Goal: Task Accomplishment & Management: Manage account settings

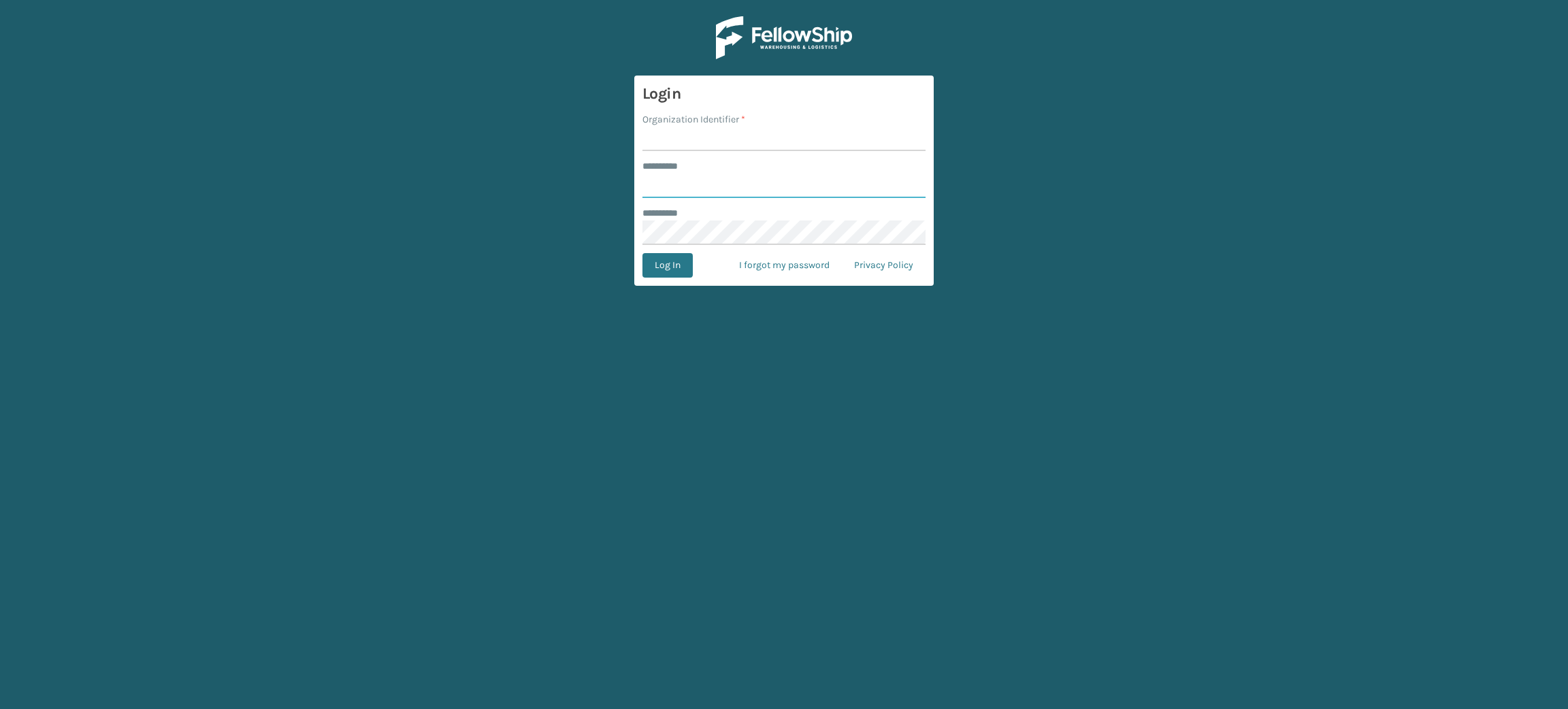
type input "********"
click at [701, 135] on input "Organization Identifier *" at bounding box center [783, 138] width 283 height 24
type input "Brightech"
click at [642, 253] on button "Log In" at bounding box center [667, 265] width 50 height 24
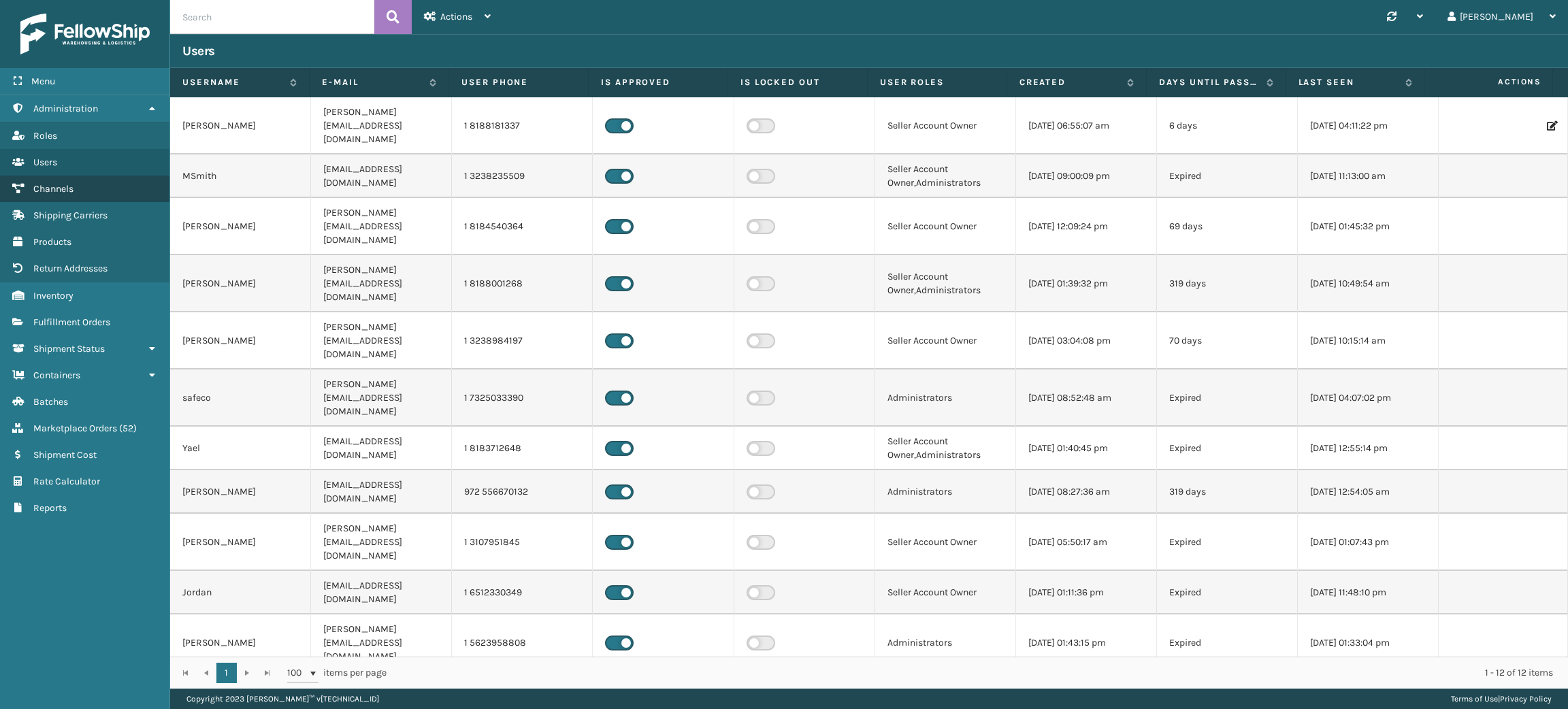
click at [83, 181] on link "Channels" at bounding box center [84, 189] width 169 height 26
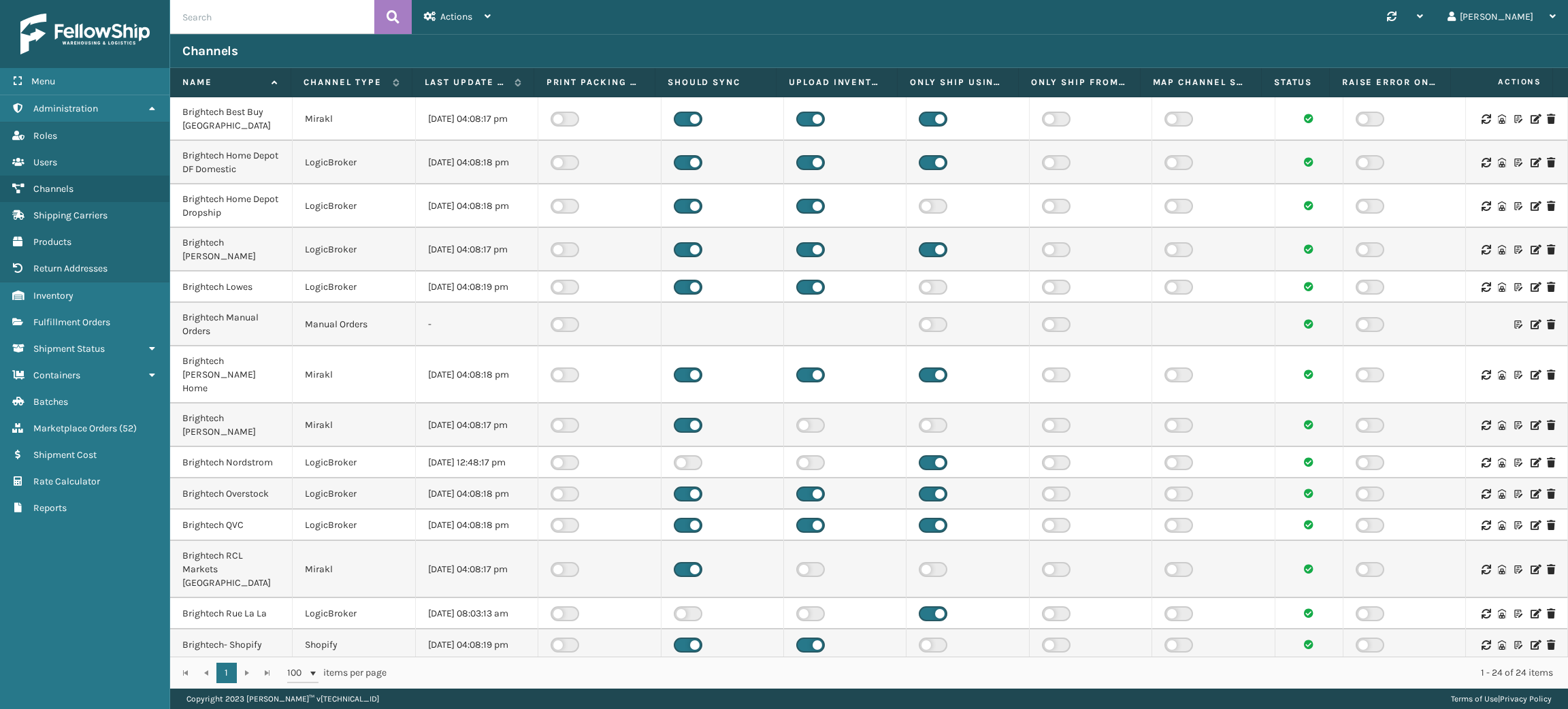
click at [1531, 289] on icon at bounding box center [1534, 287] width 8 height 9
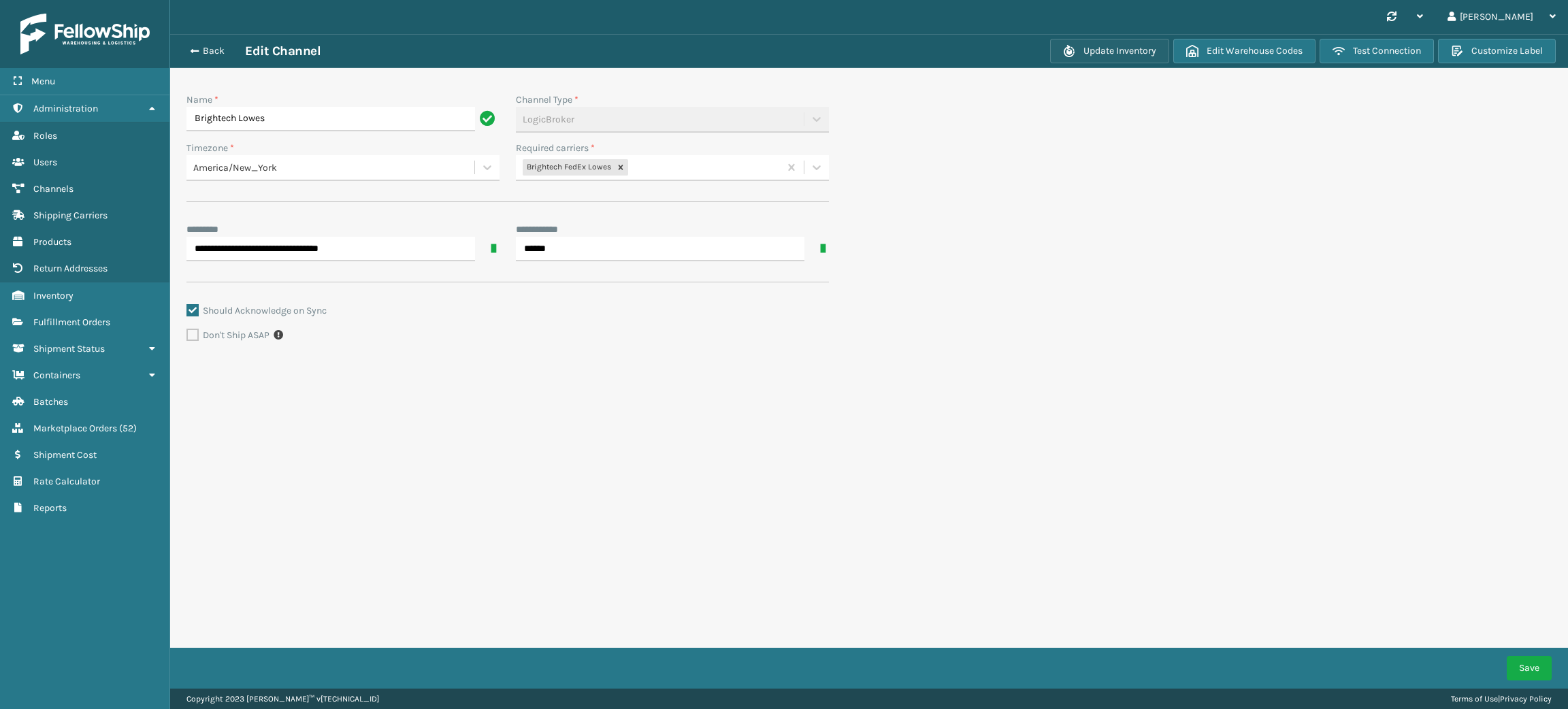
click at [1124, 56] on button "Update Inventory" at bounding box center [1109, 51] width 119 height 24
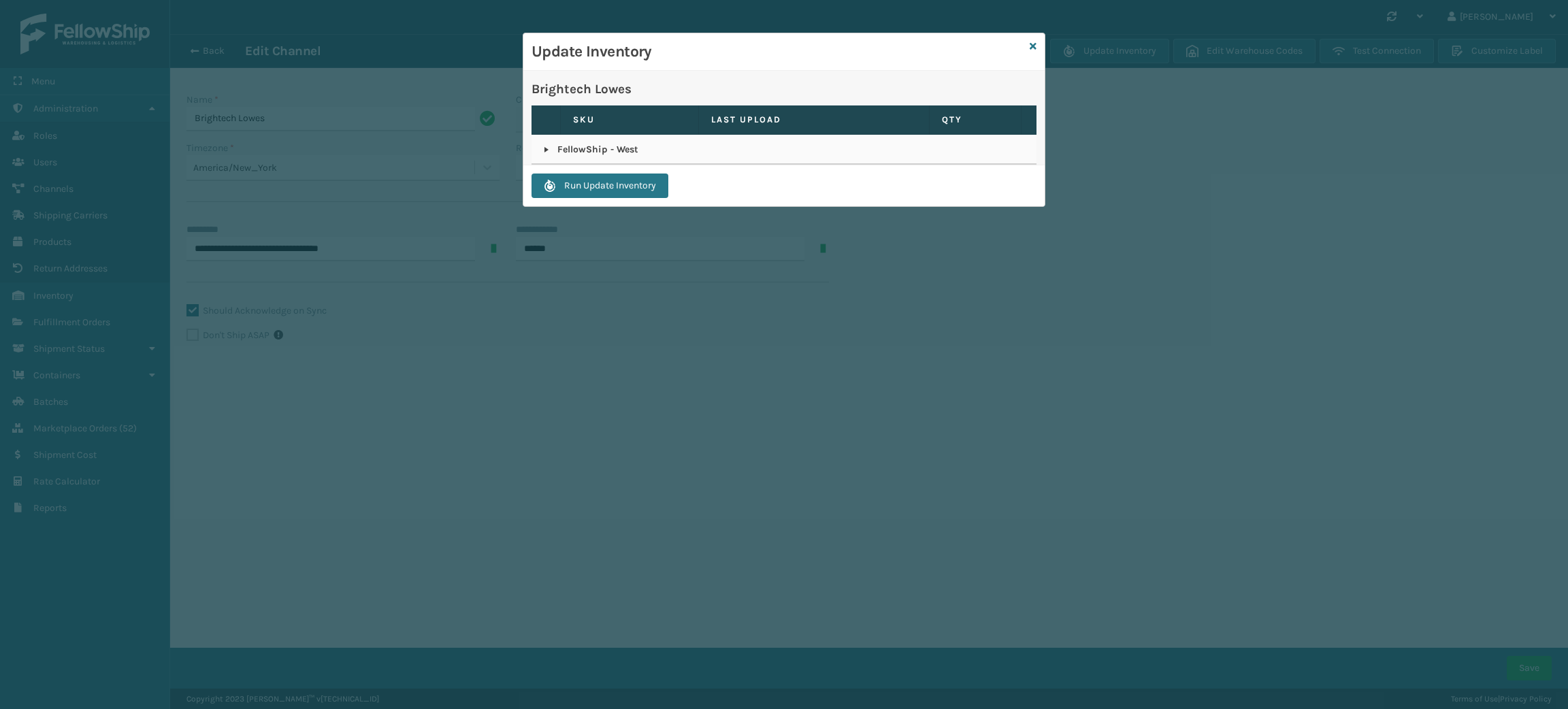
click at [542, 149] on link at bounding box center [547, 149] width 11 height 11
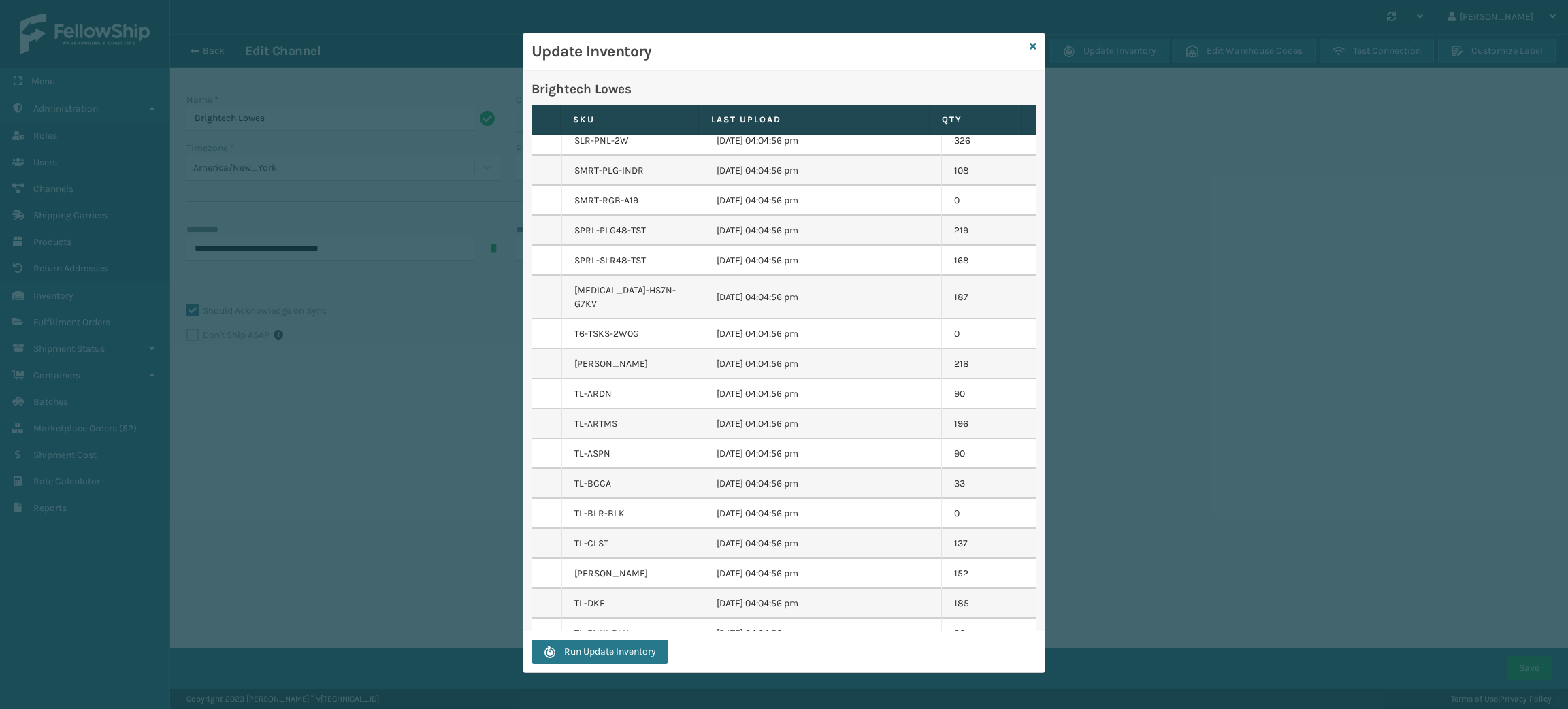
scroll to position [3911, 0]
click at [381, 430] on div "Update Inventory Brightech Lowes SKU Last Upload QTY FellowShip - West 0I-R7SG-…" at bounding box center [784, 354] width 1568 height 709
click at [1035, 47] on icon at bounding box center [1033, 46] width 7 height 9
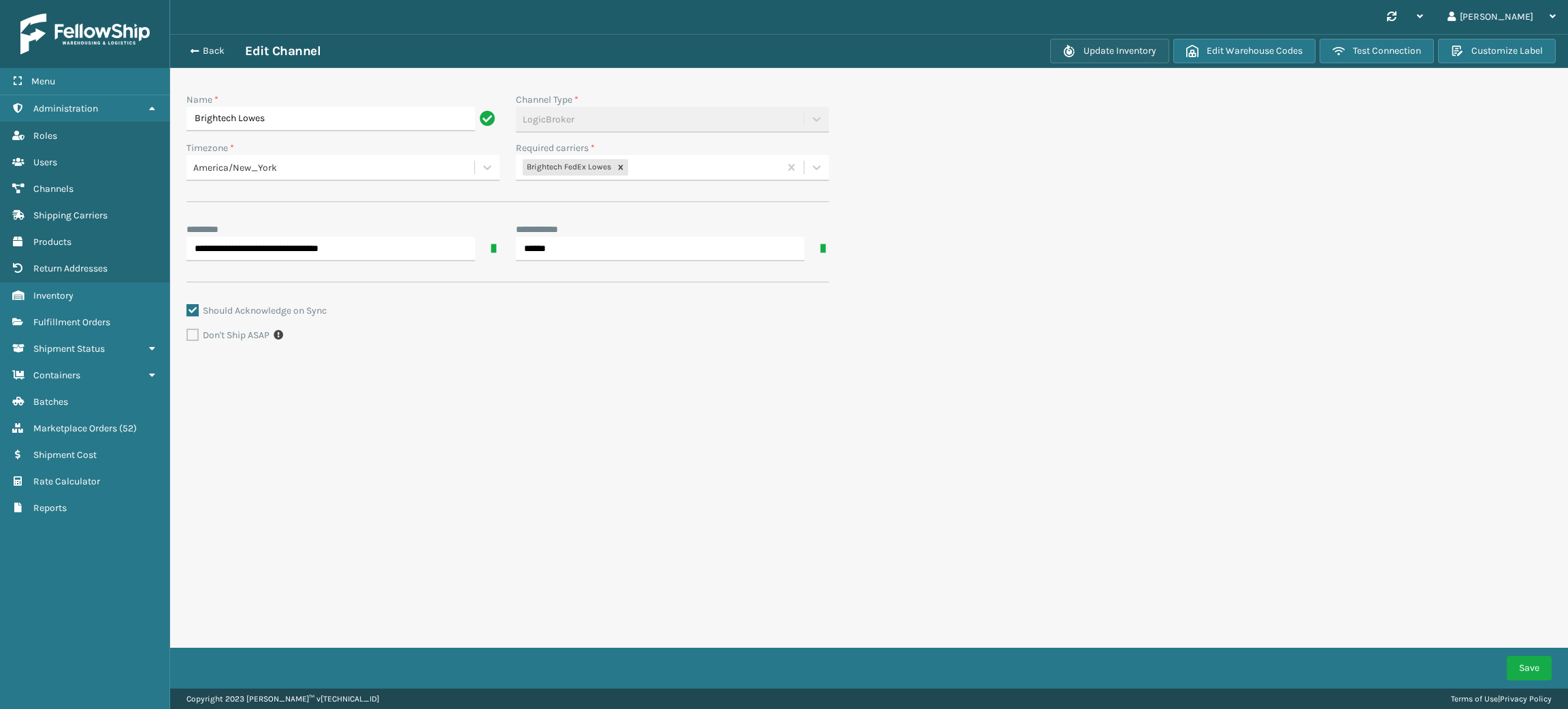
click at [1096, 44] on button "Update Inventory" at bounding box center [1109, 51] width 119 height 24
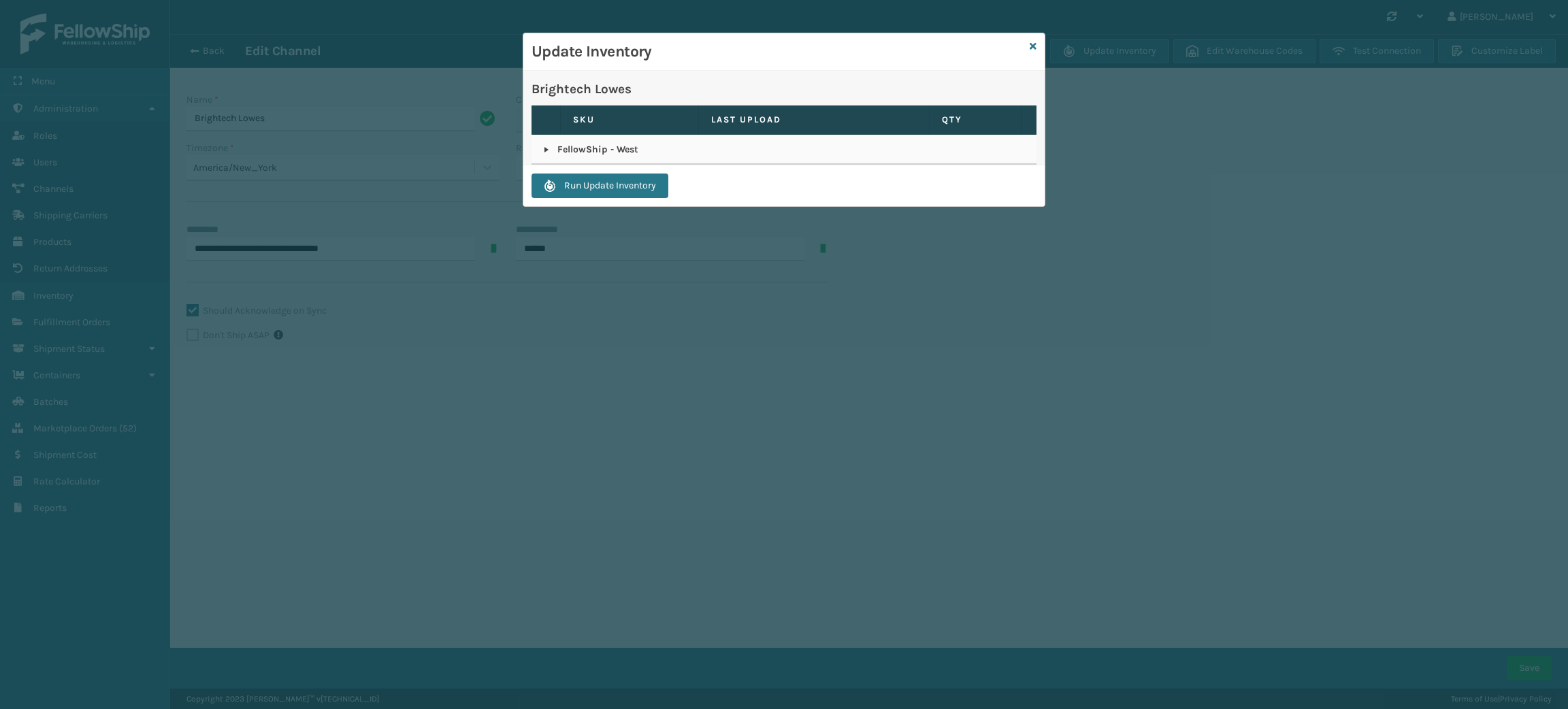
click at [537, 144] on td "FellowShip - West" at bounding box center [784, 149] width 505 height 30
click at [545, 144] on link at bounding box center [547, 149] width 11 height 11
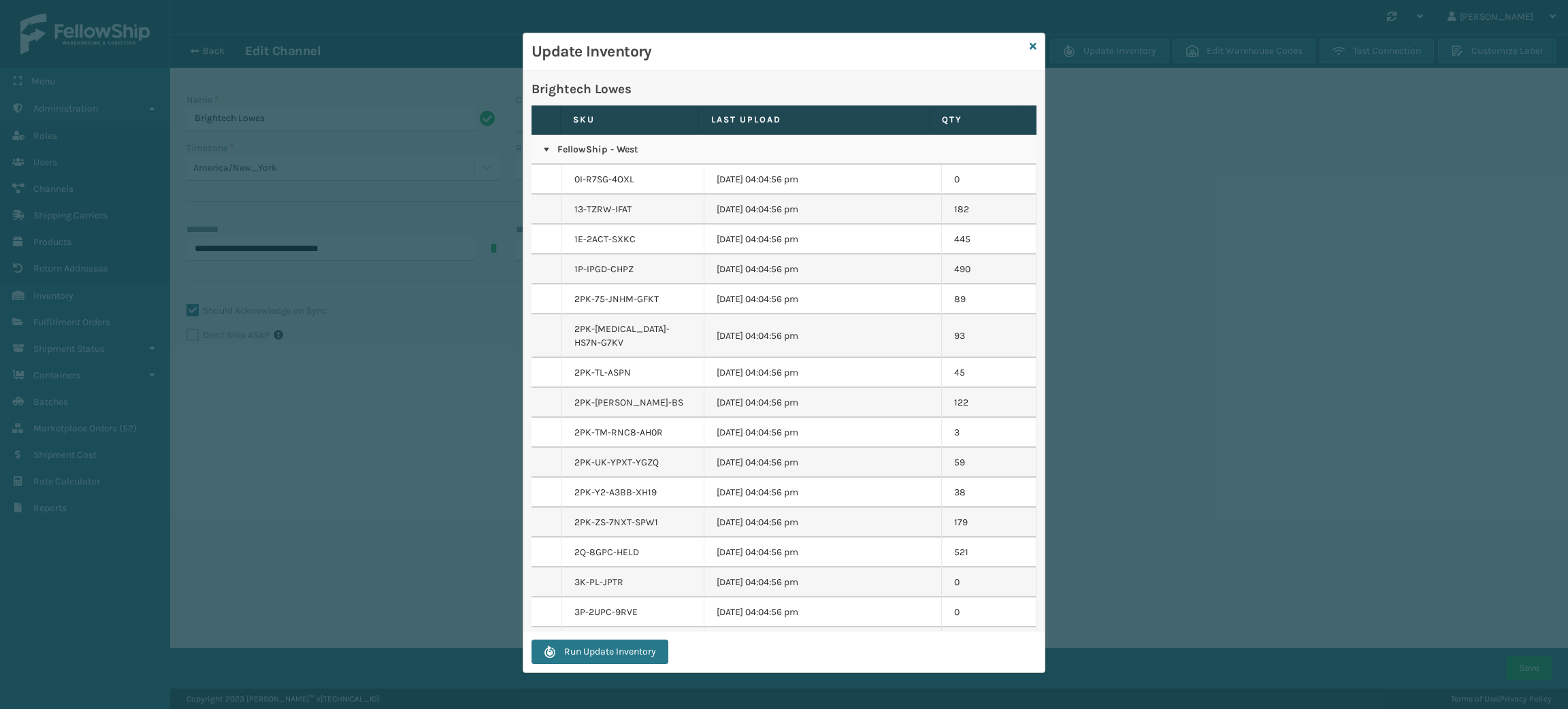
click at [607, 293] on td "2PK-75-JNHM-GFKT" at bounding box center [633, 299] width 142 height 30
copy td "2PK-75-JNHM-GFKT"
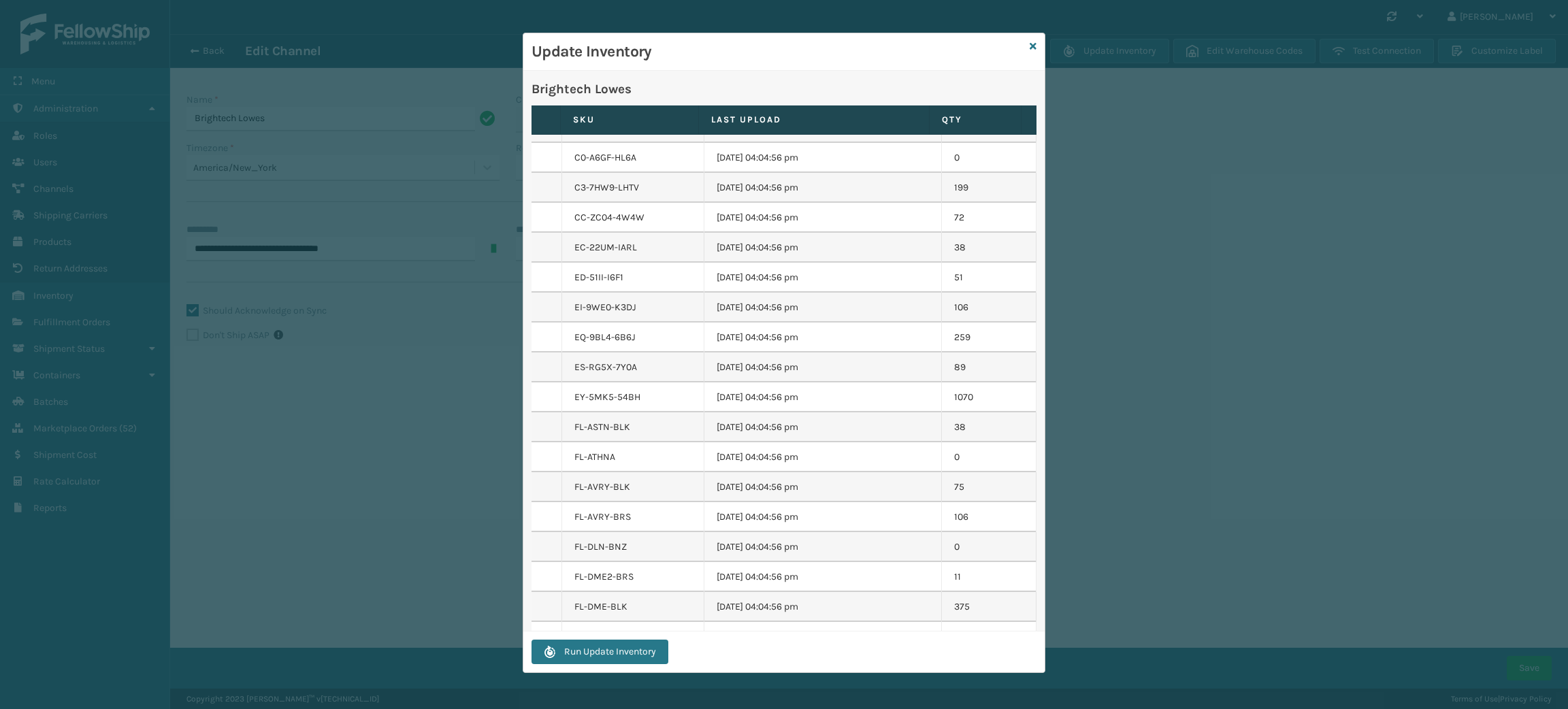
scroll to position [1190, 0]
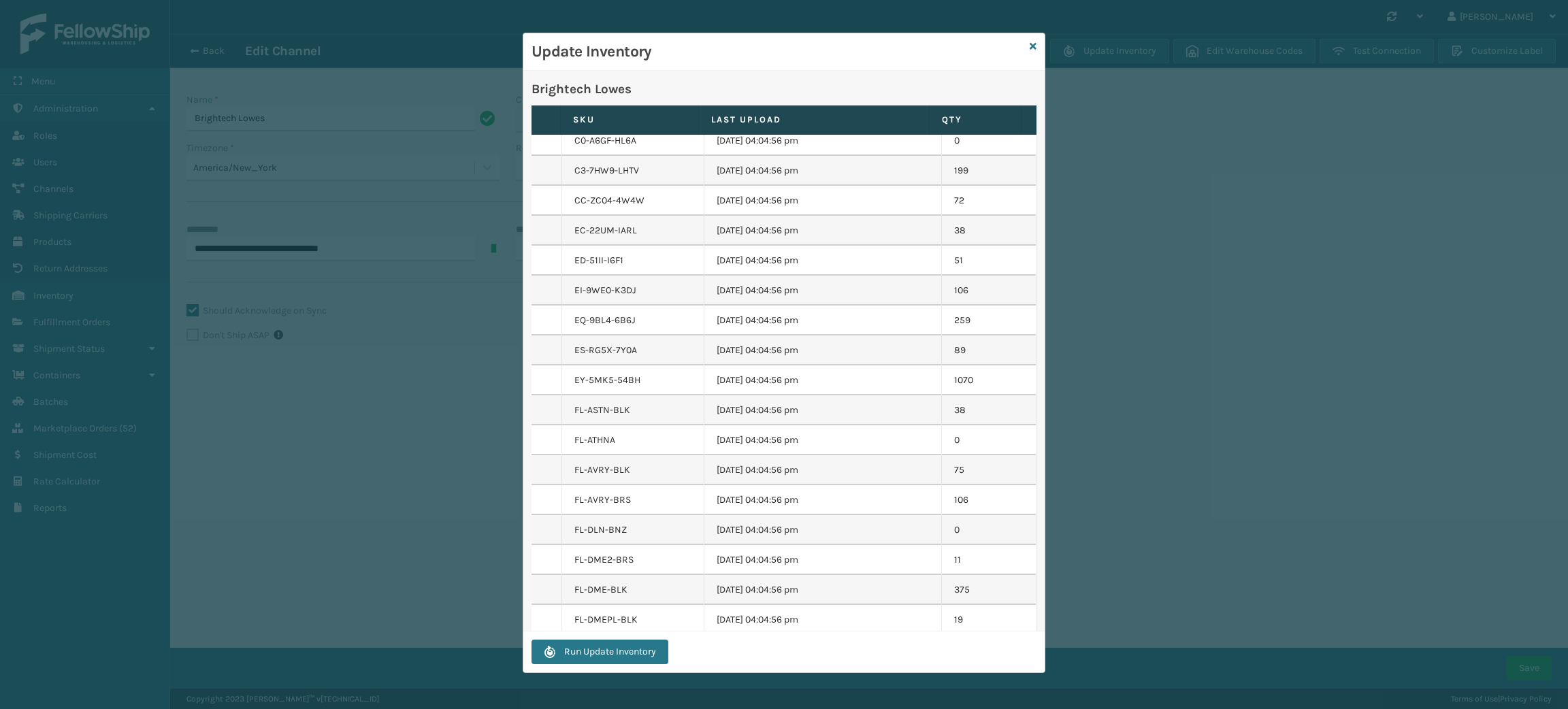
click at [247, 327] on div "Update Inventory Brightech Lowes SKU Last Upload QTY FellowShip - West 0I-R7SG-…" at bounding box center [784, 354] width 1568 height 709
click at [339, 418] on div "Update Inventory Brightech Lowes SKU Last Upload QTY FellowShip - West 0I-R7SG-…" at bounding box center [784, 354] width 1568 height 709
click at [1033, 44] on icon at bounding box center [1033, 46] width 7 height 9
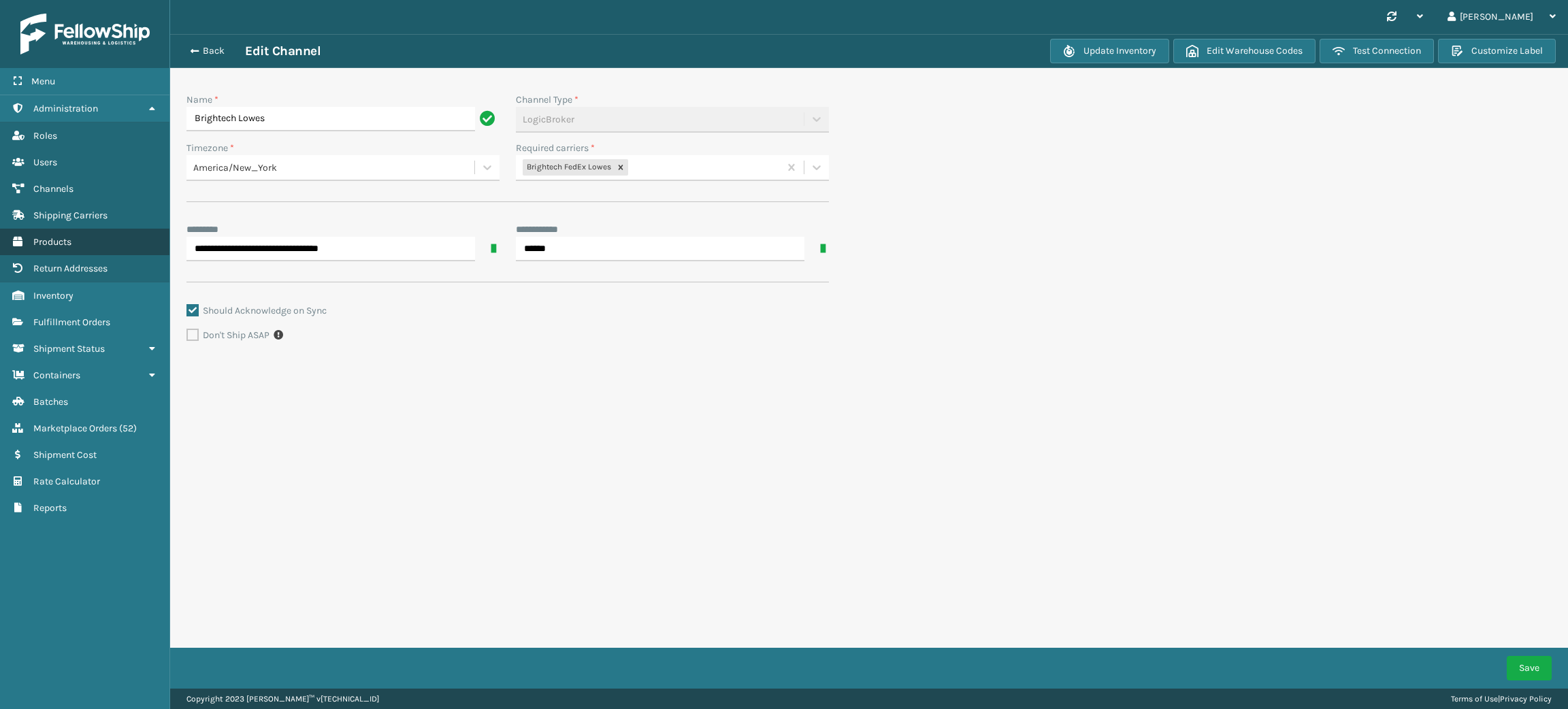
click at [80, 245] on link "Products" at bounding box center [84, 242] width 169 height 26
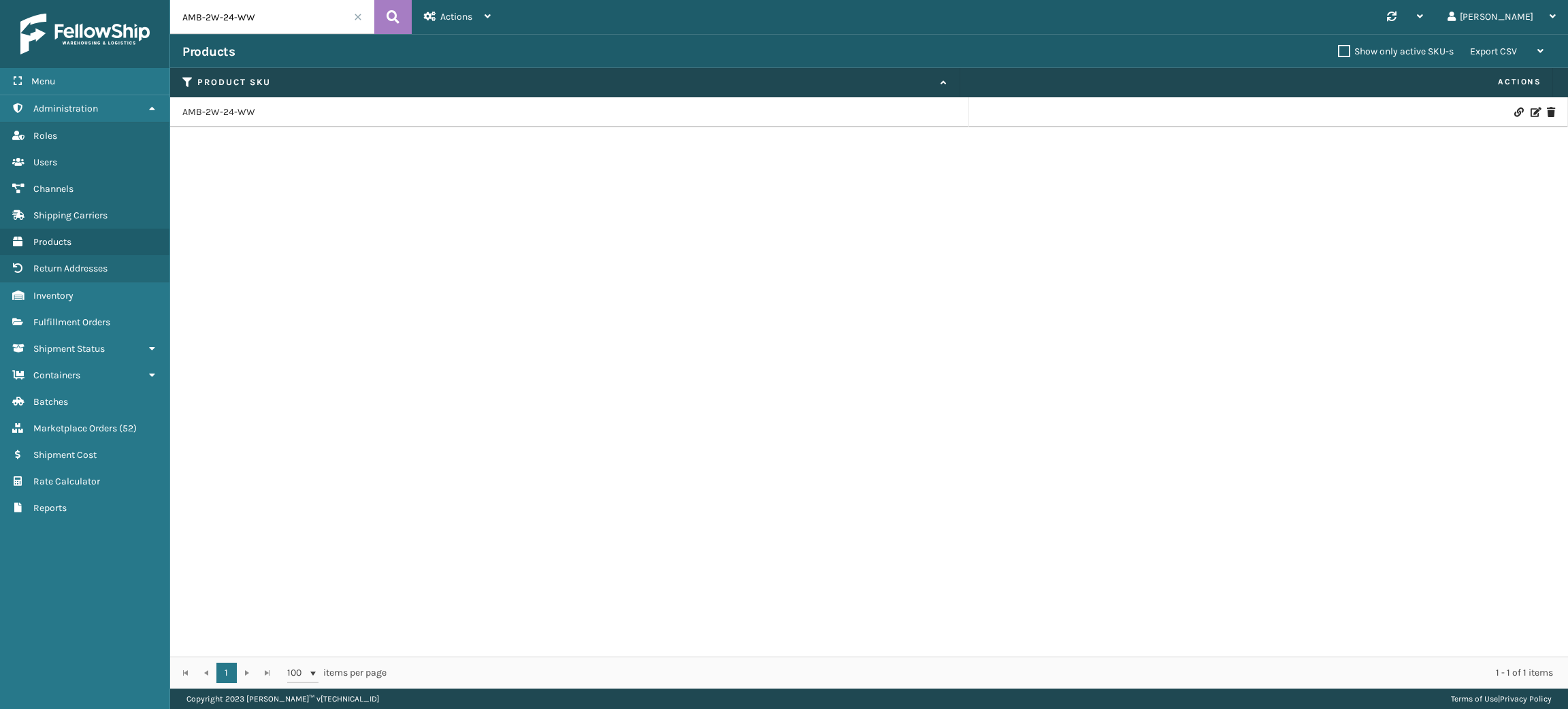
click at [249, 18] on input "AMB-2W-24-WW" at bounding box center [272, 17] width 204 height 34
paste input "FH-FH3Q-78GE"
type input "FH-FH3Q-78GE"
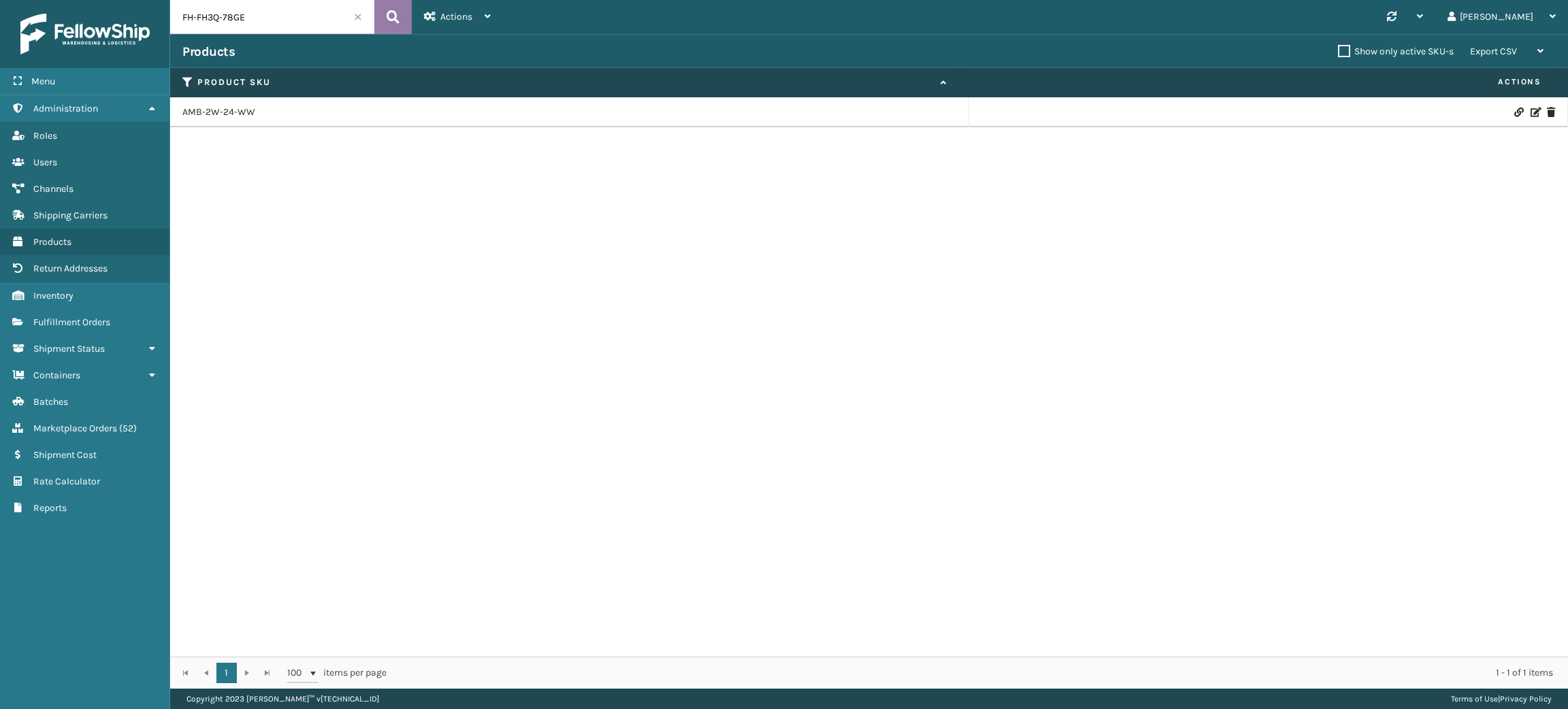
click at [384, 16] on button at bounding box center [392, 17] width 37 height 34
click at [207, 114] on link "FH-FH3Q-78GE" at bounding box center [213, 112] width 63 height 14
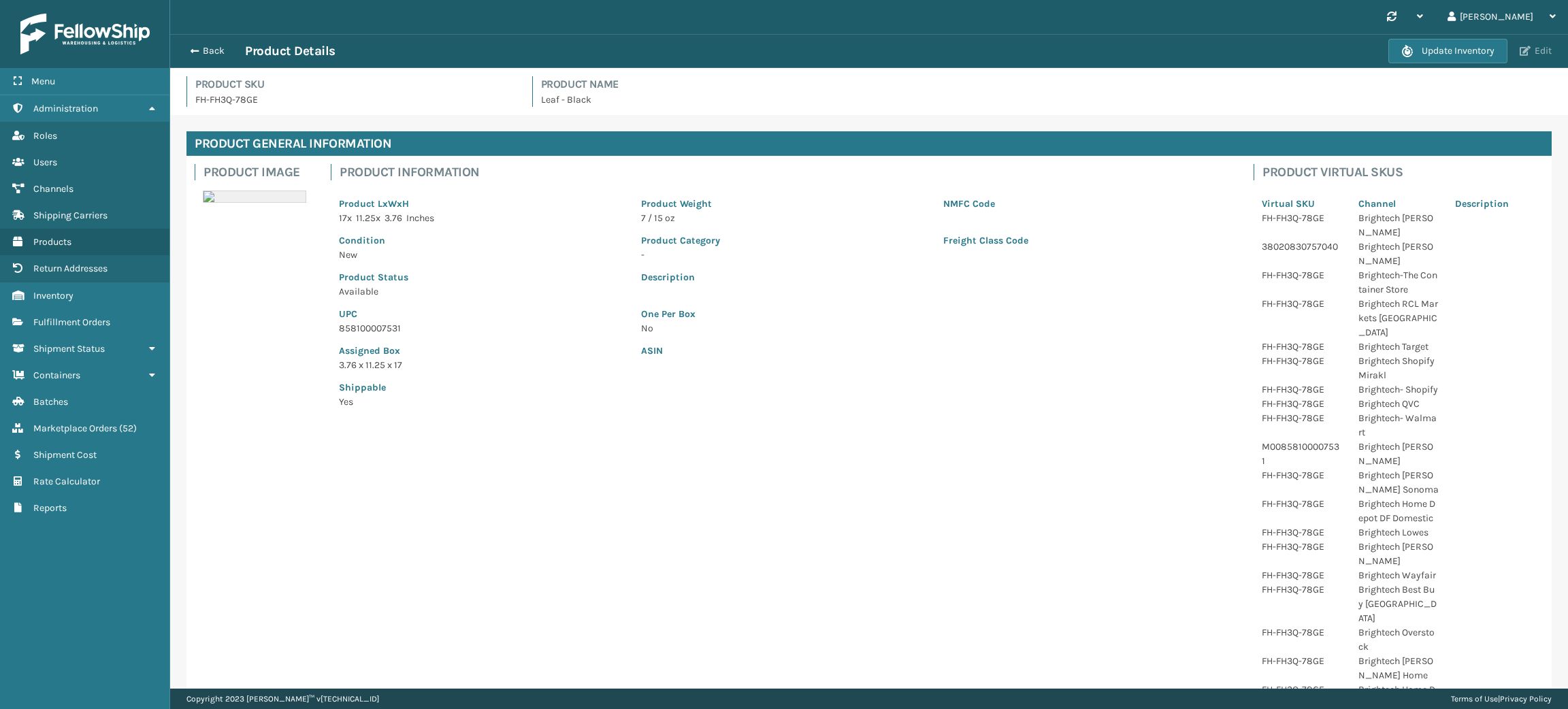
click at [1528, 54] on span "button" at bounding box center [1525, 51] width 11 height 9
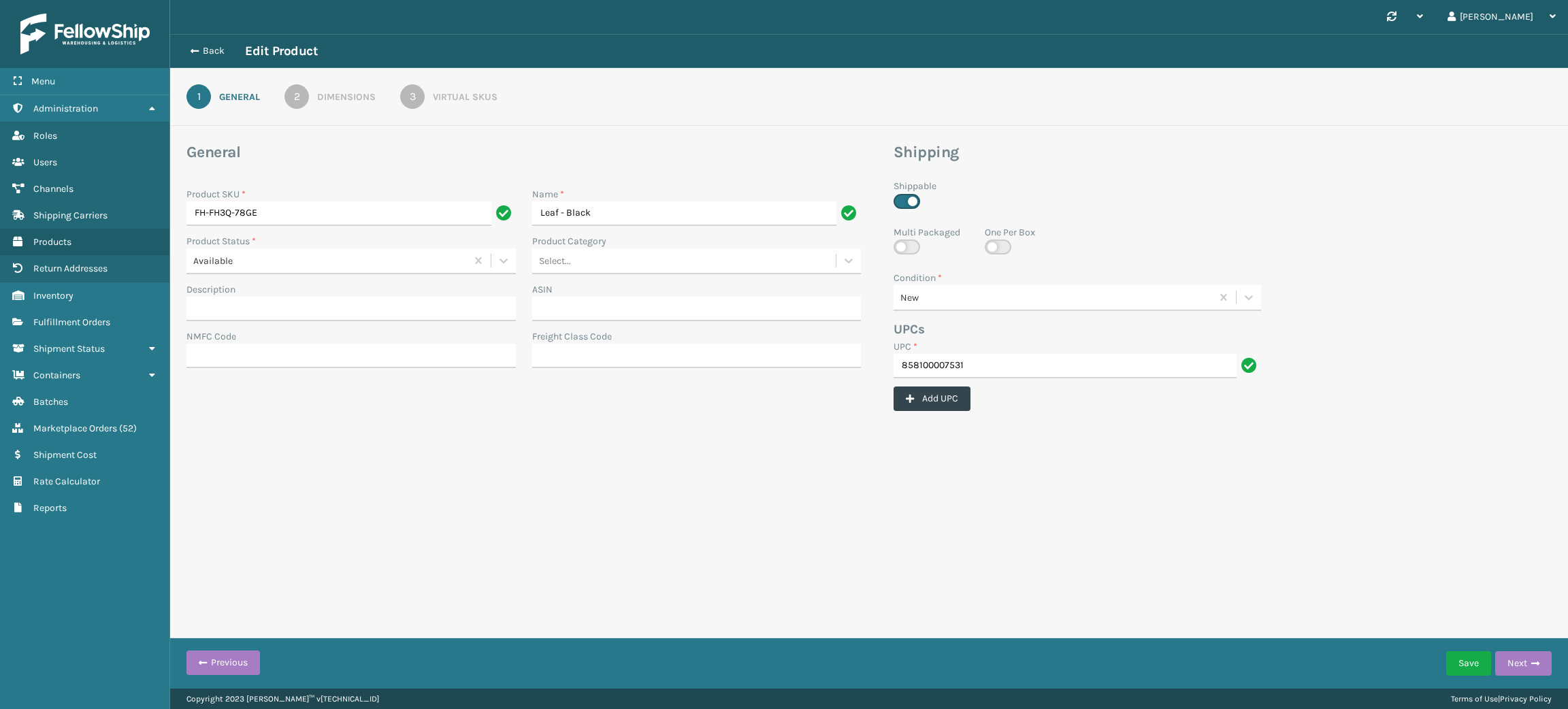
click at [446, 96] on div "Virtual SKUs" at bounding box center [464, 96] width 64 height 14
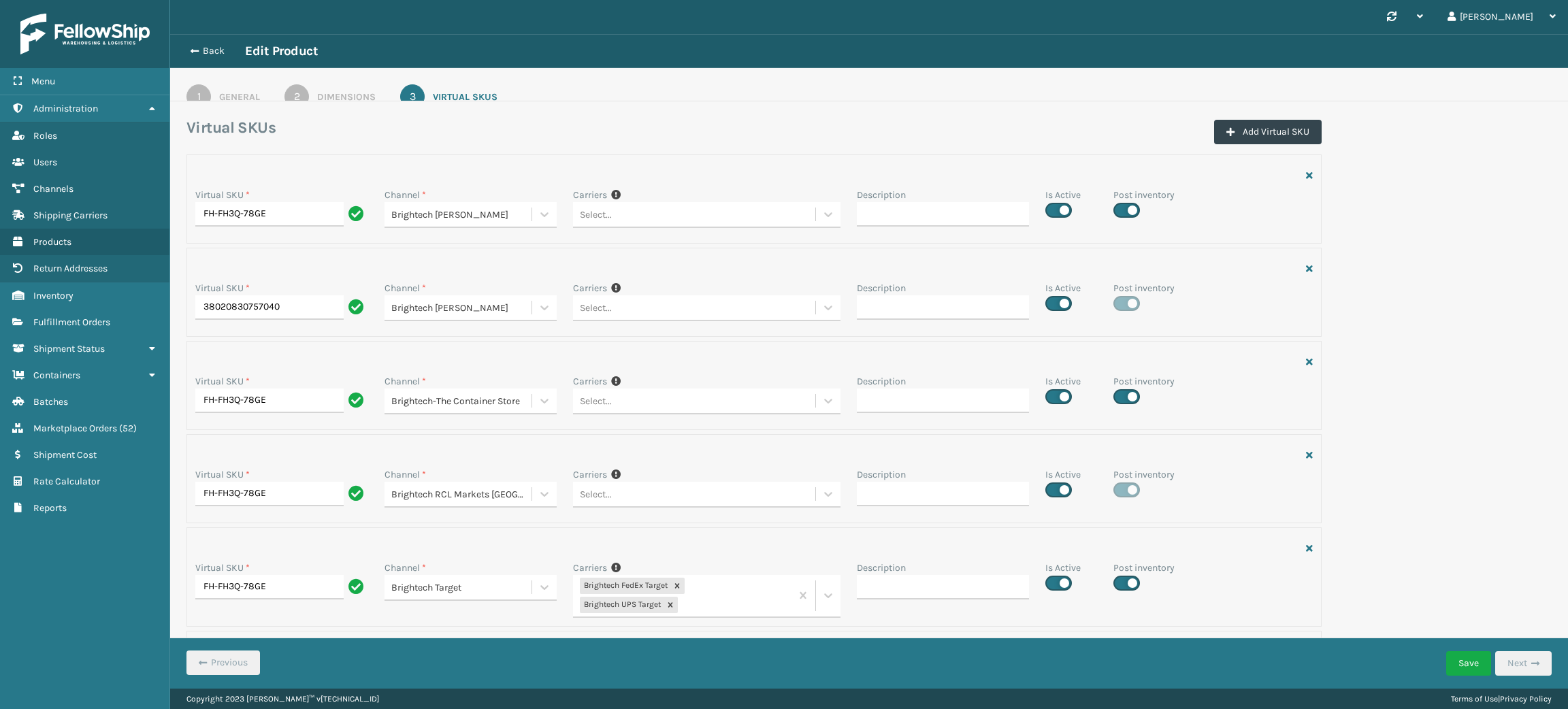
scroll to position [1001, 0]
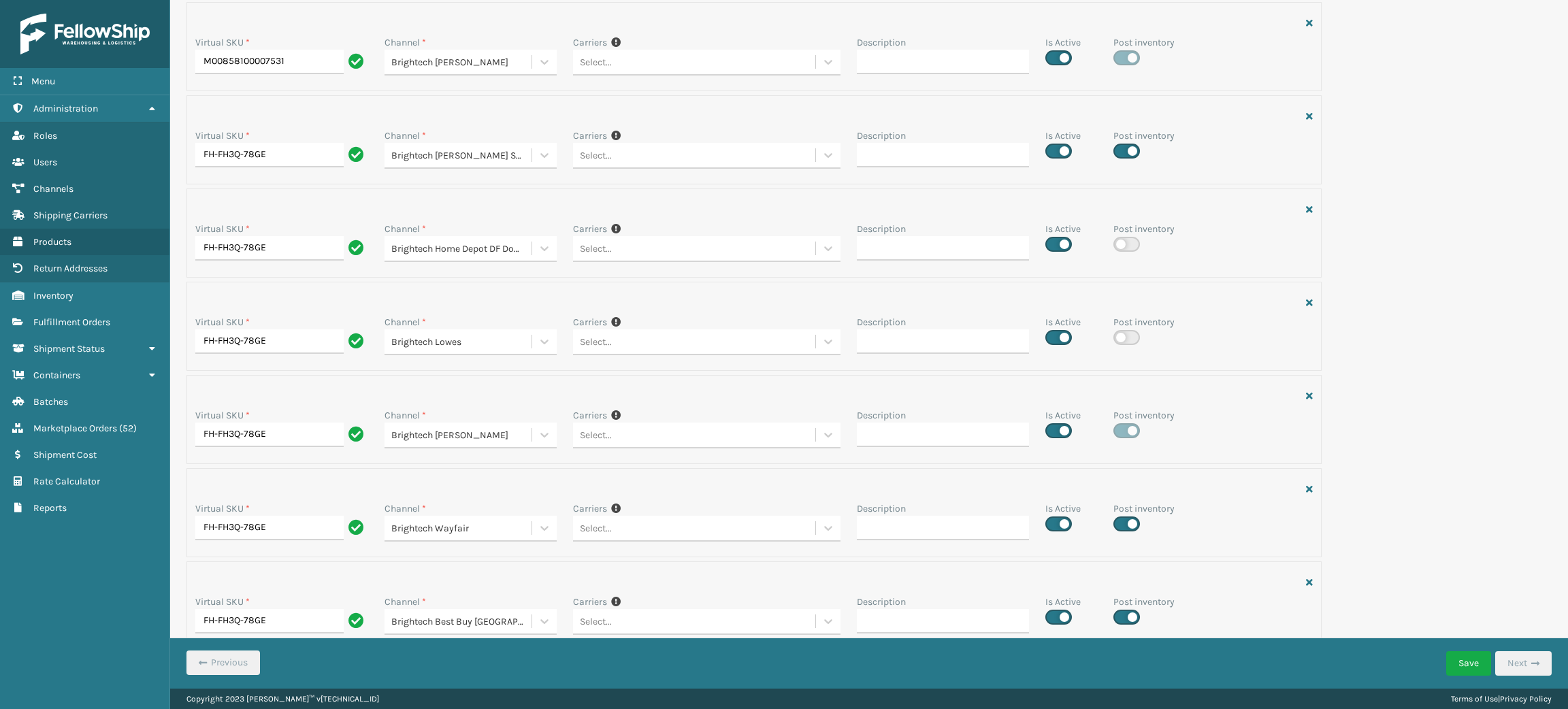
click at [1113, 345] on label at bounding box center [1126, 337] width 26 height 15
click at [1113, 338] on input "checkbox" at bounding box center [1117, 333] width 8 height 8
checkbox input "true"
click at [1481, 657] on button "Save" at bounding box center [1468, 663] width 45 height 24
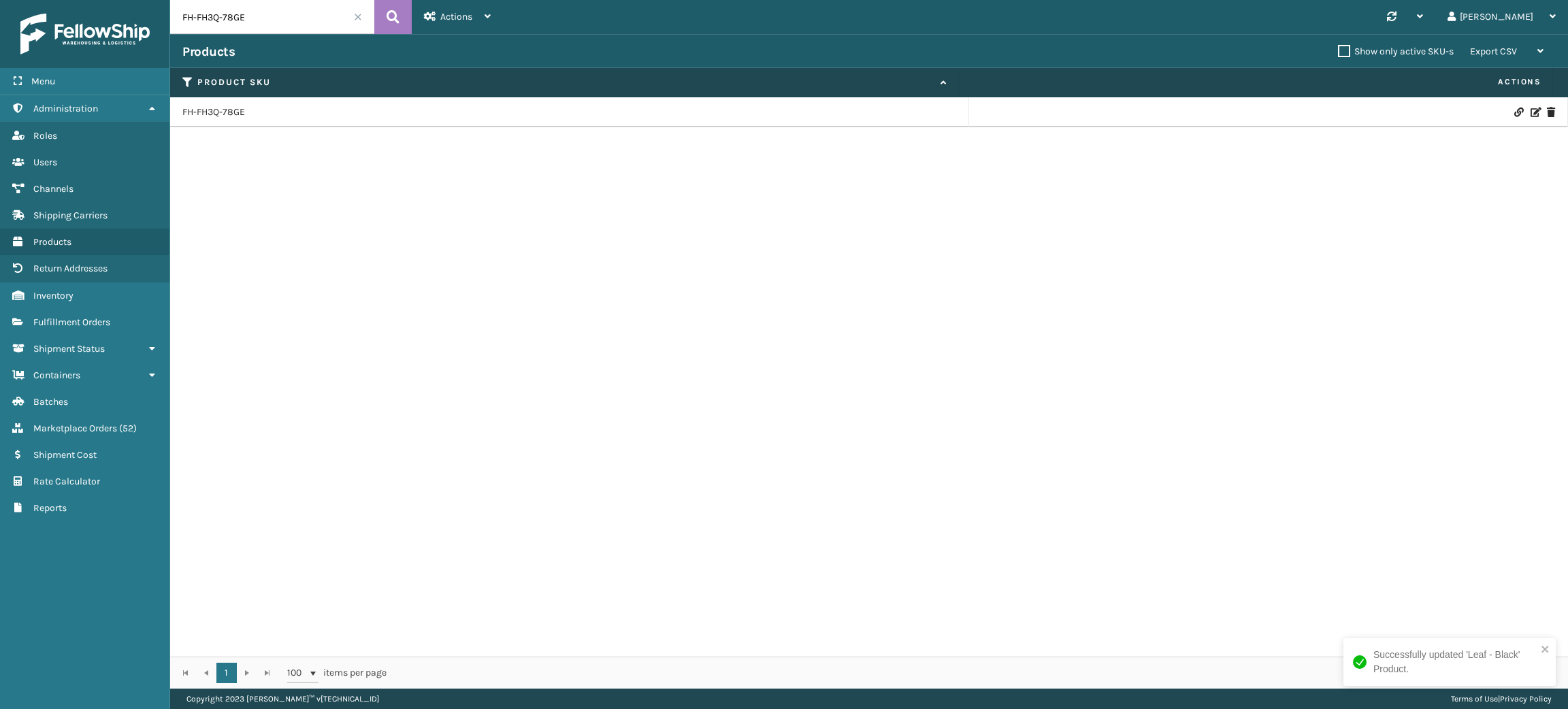
click at [336, 15] on input "FH-FH3Q-78GE" at bounding box center [272, 17] width 204 height 34
paste input "L-NVARGB-BLK"
type input "FL-NVARGB-BLK"
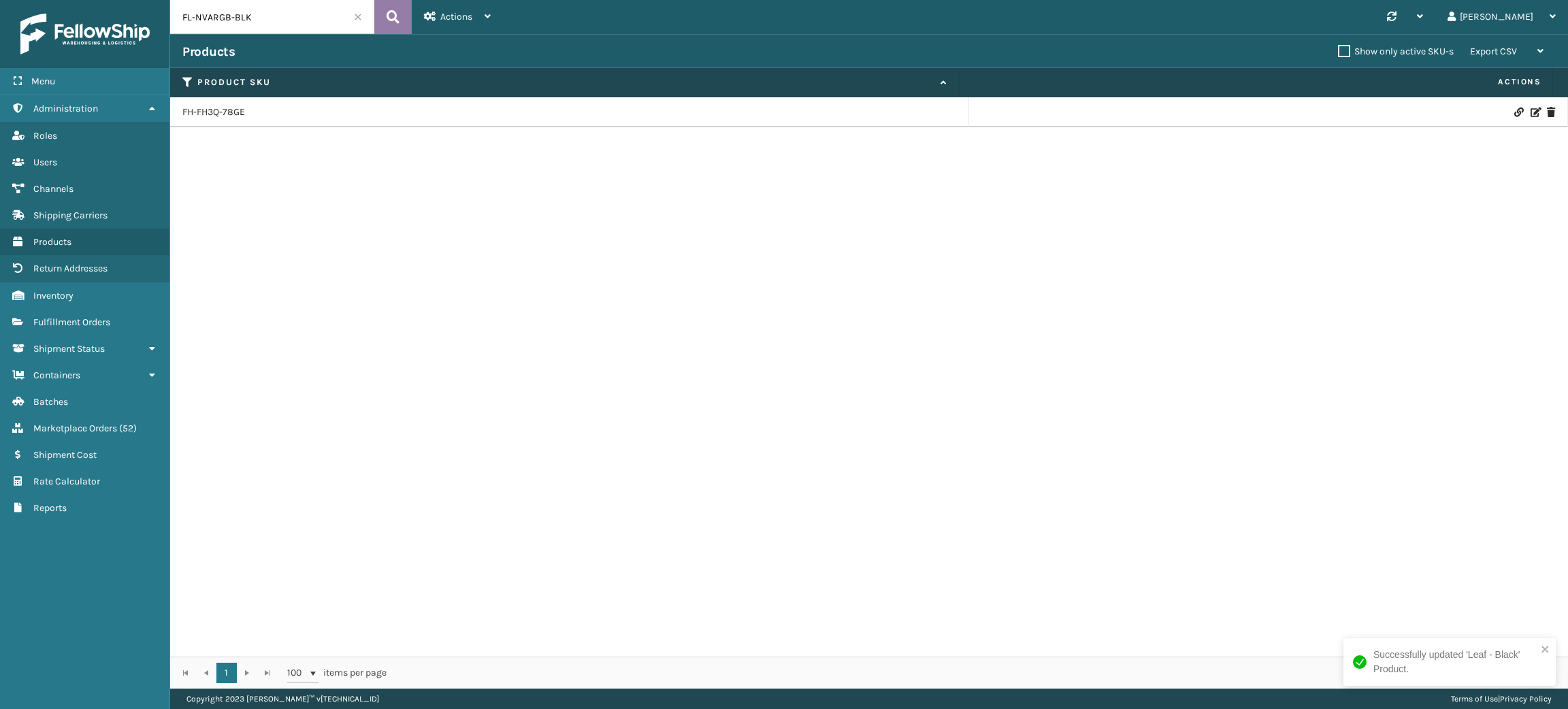
click at [384, 23] on button at bounding box center [392, 17] width 37 height 34
click at [1531, 116] on icon at bounding box center [1534, 112] width 8 height 9
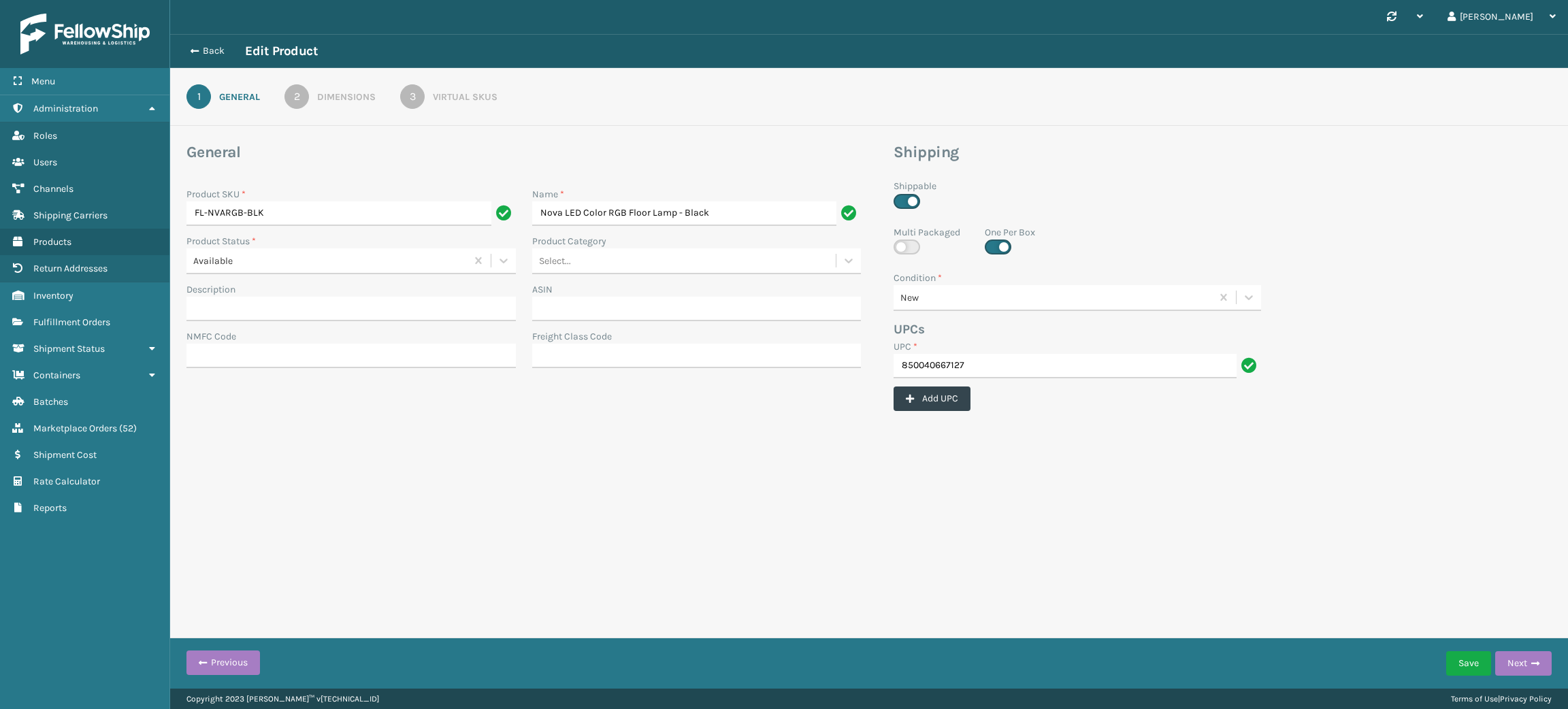
click at [475, 99] on div "Virtual SKUs" at bounding box center [464, 96] width 64 height 14
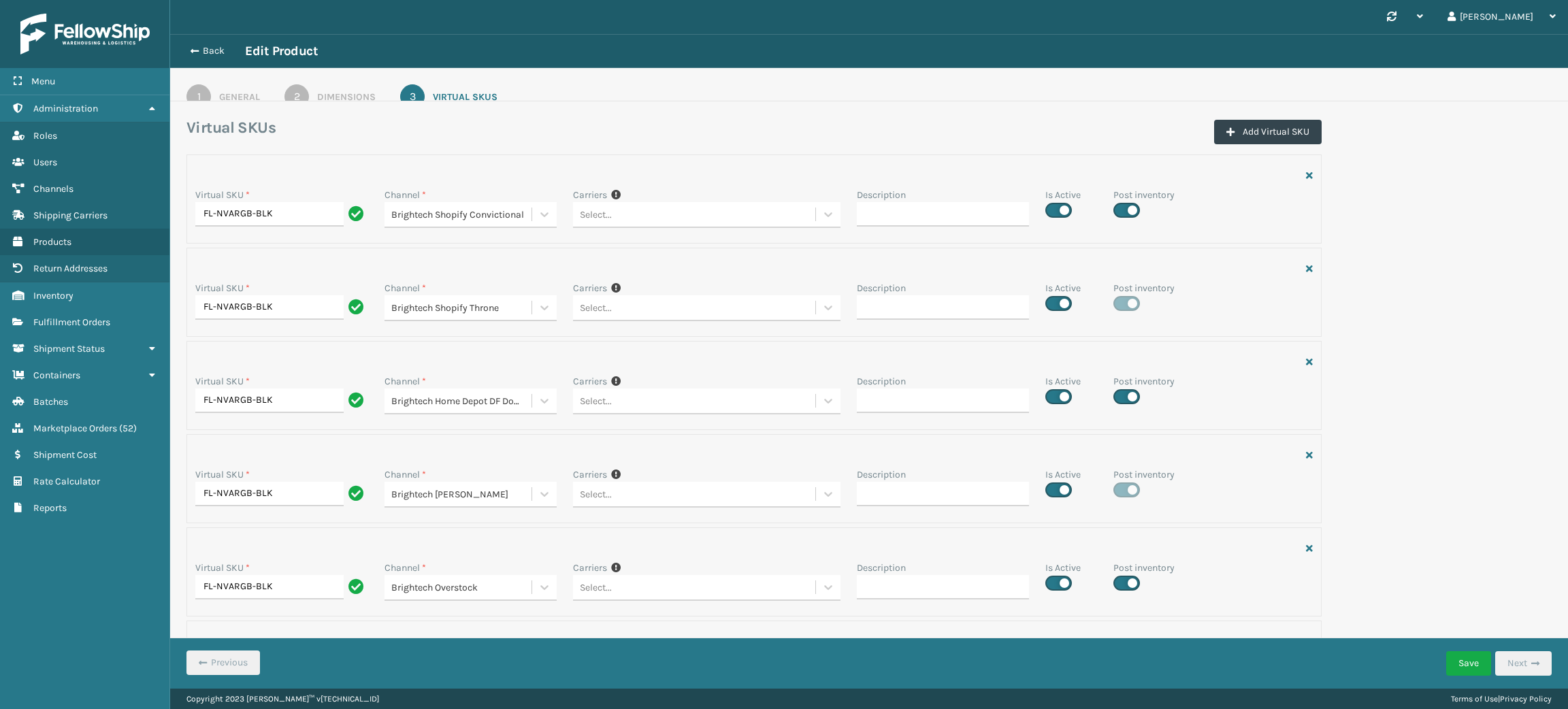
scroll to position [617, 0]
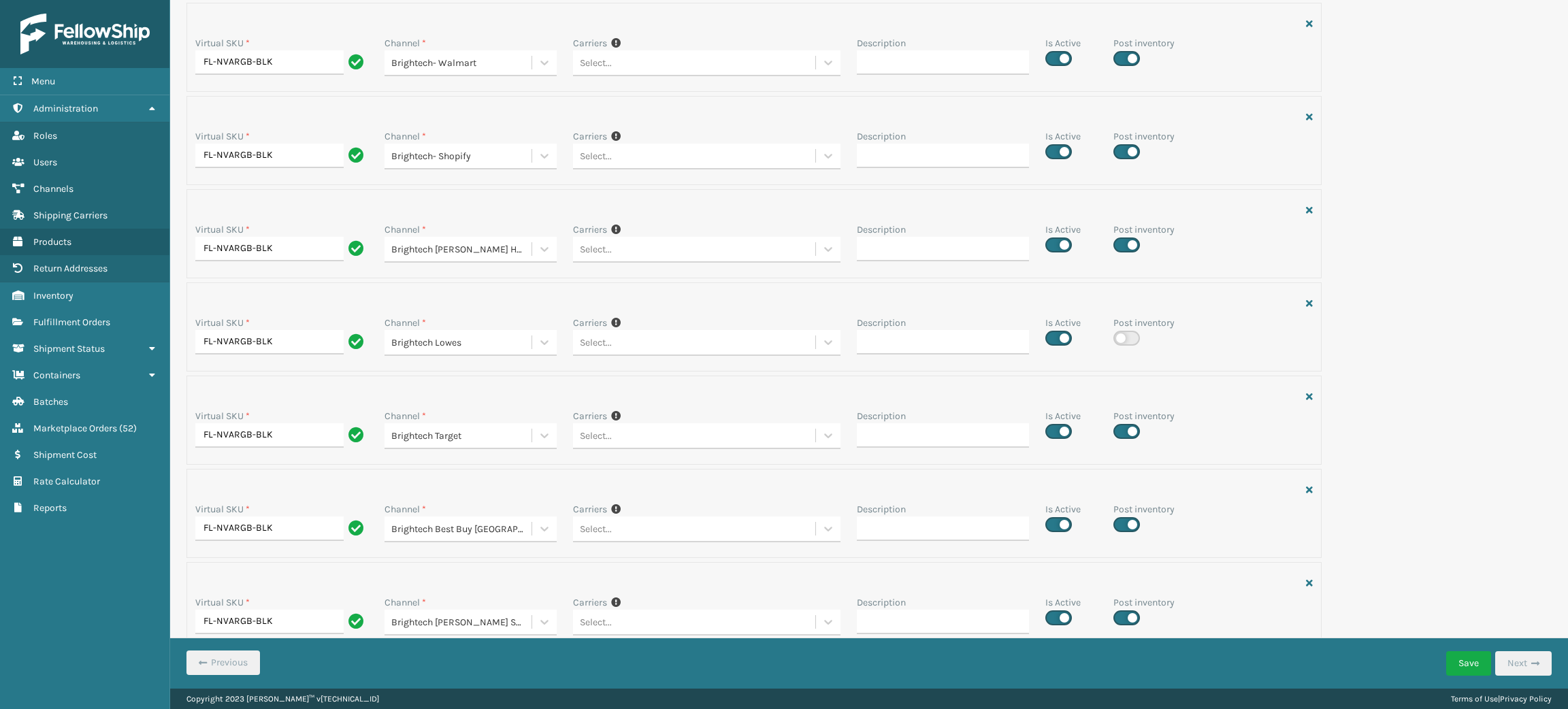
click at [1125, 333] on label at bounding box center [1126, 338] width 26 height 15
click at [1122, 333] on input "checkbox" at bounding box center [1117, 333] width 8 height 8
checkbox input "true"
click at [1487, 664] on button "Save" at bounding box center [1468, 663] width 45 height 24
